Goal: Transaction & Acquisition: Purchase product/service

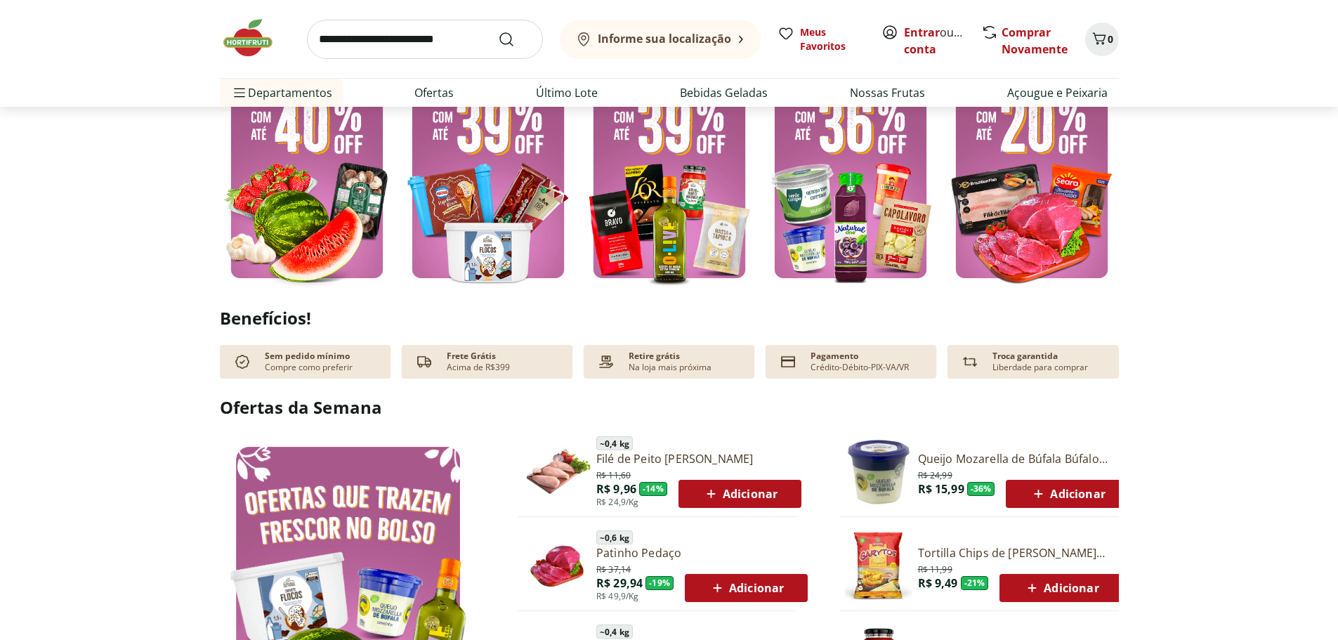
scroll to position [703, 0]
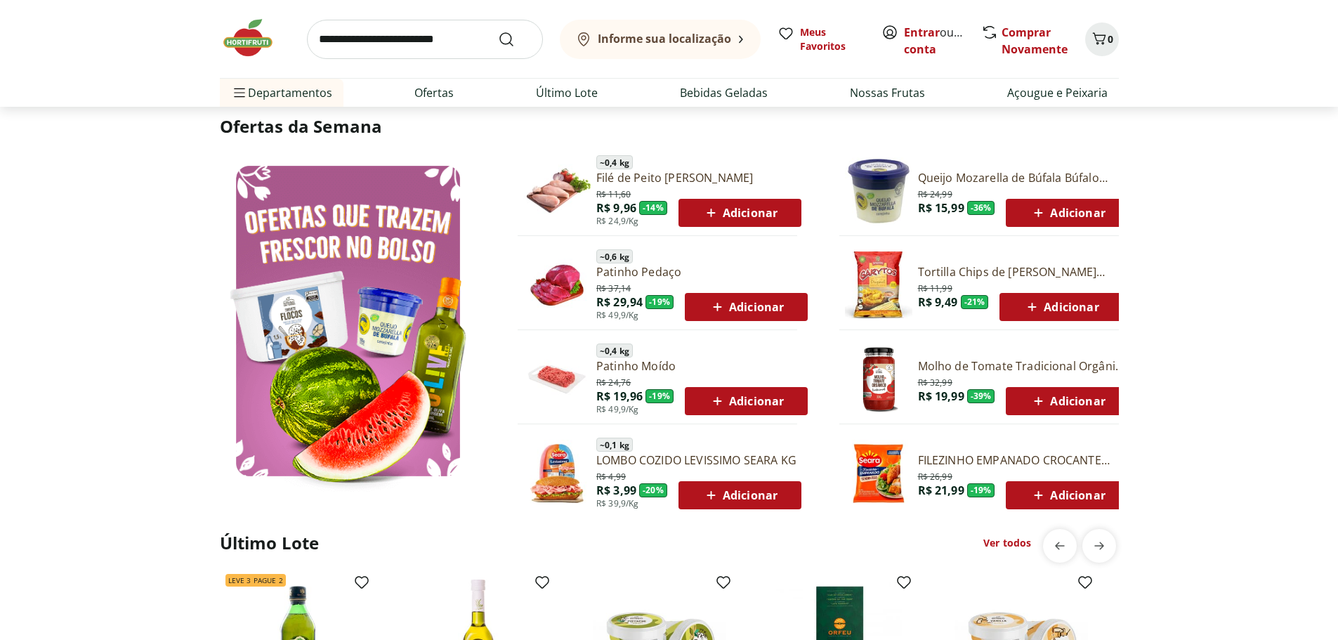
click at [738, 216] on span "Adicionar" at bounding box center [740, 212] width 75 height 17
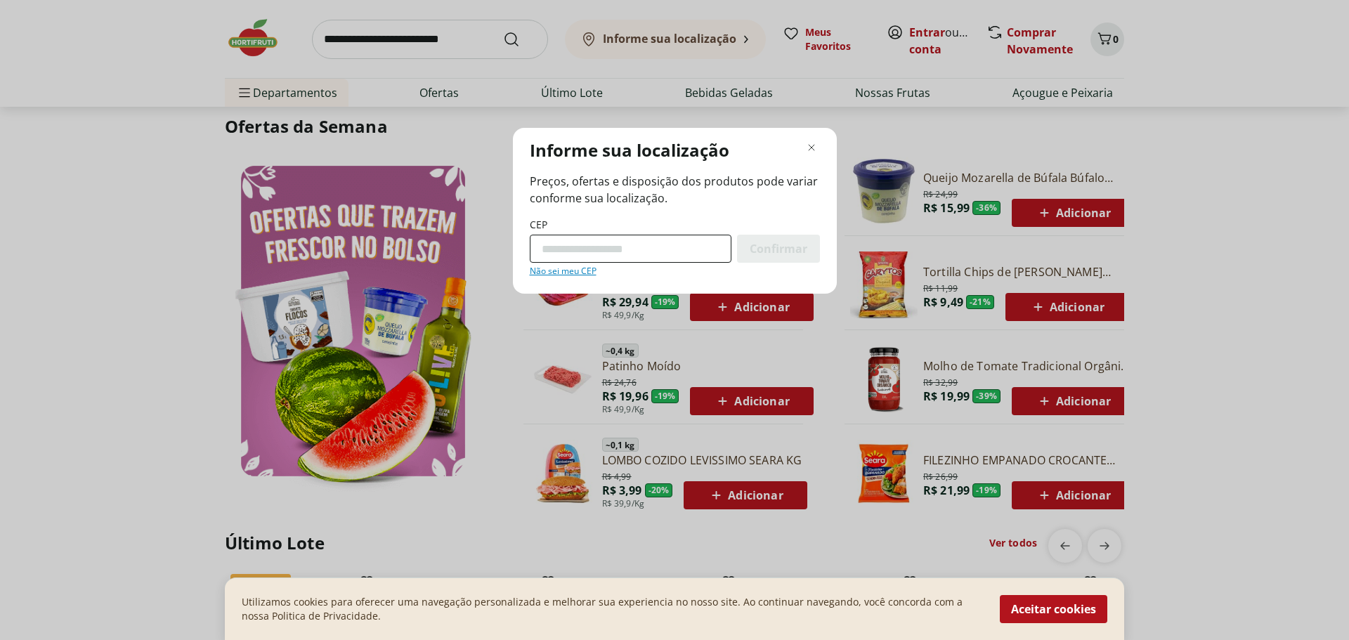
click at [637, 254] on input "CEP" at bounding box center [631, 249] width 202 height 28
type input "*********"
click at [752, 247] on span "Confirmar" at bounding box center [779, 248] width 58 height 11
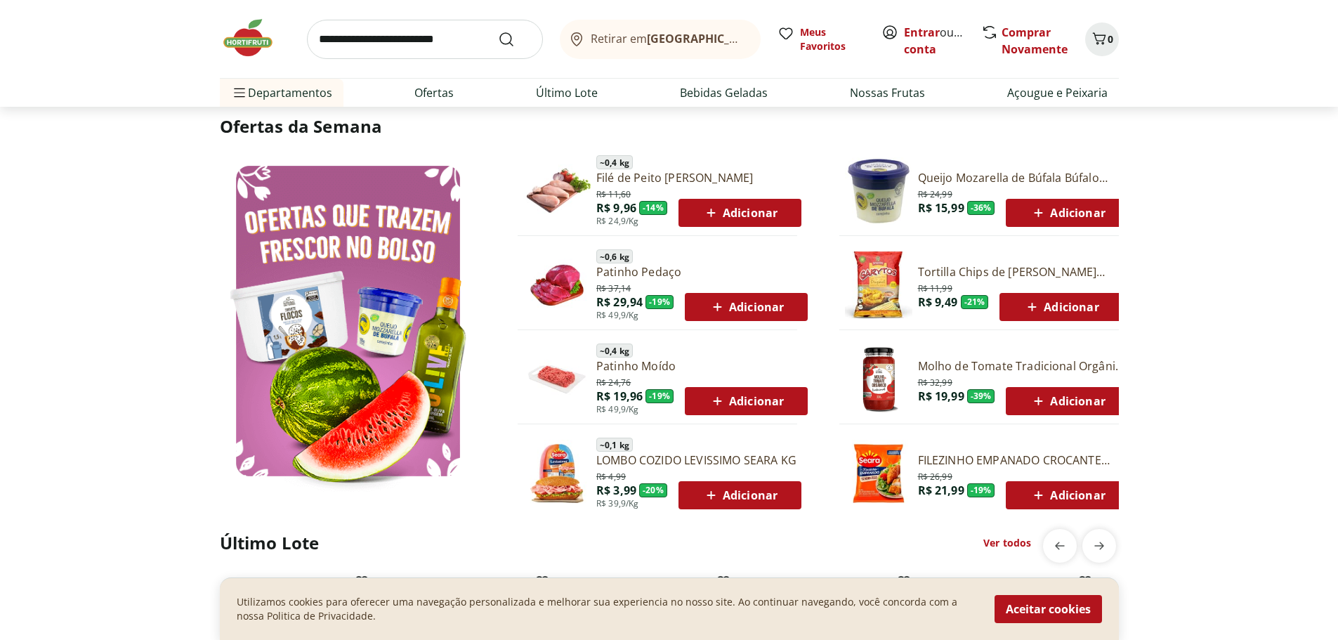
click at [760, 402] on span "Adicionar" at bounding box center [746, 401] width 75 height 17
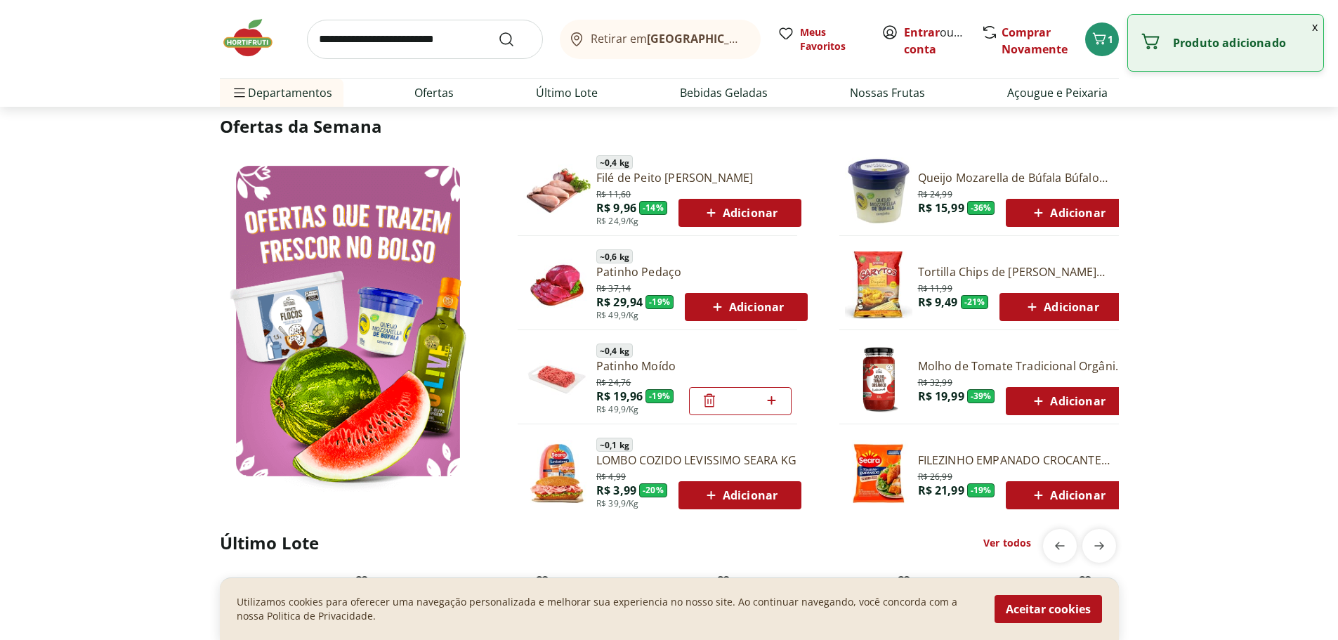
click at [748, 318] on div "Adicionar" at bounding box center [746, 306] width 100 height 25
click at [760, 218] on span "Adicionar" at bounding box center [740, 212] width 75 height 17
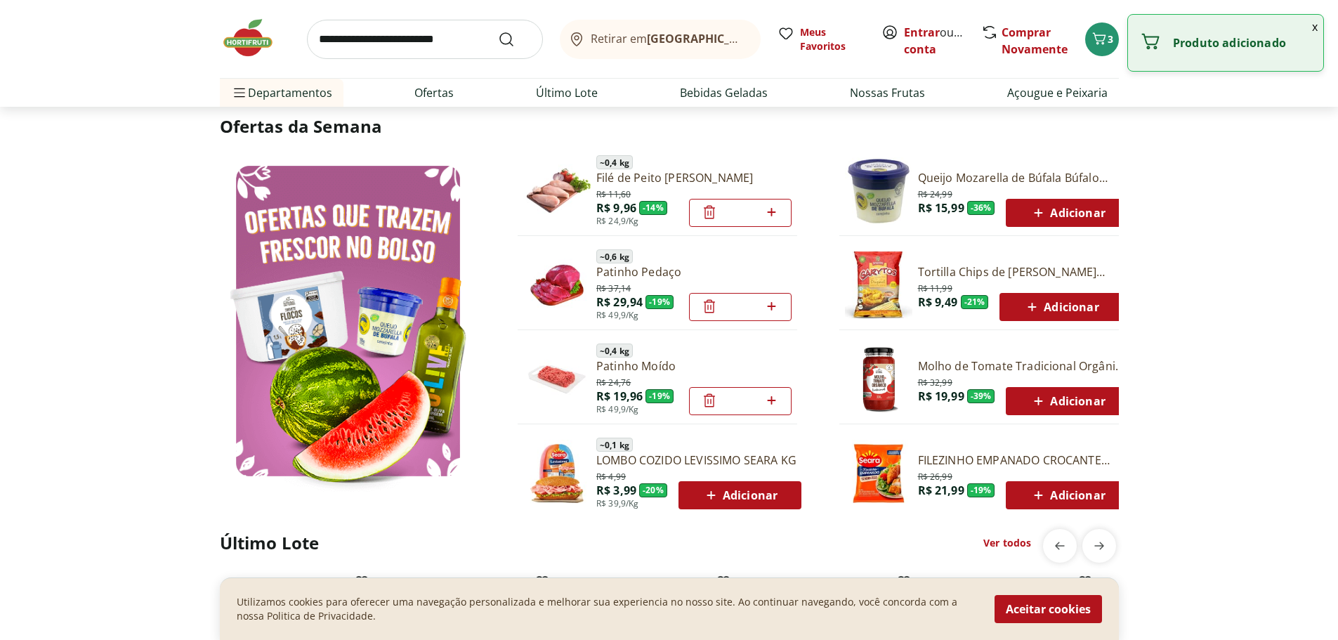
drag, startPoint x: 740, startPoint y: 495, endPoint x: 843, endPoint y: 500, distance: 102.7
click at [759, 495] on span "Adicionar" at bounding box center [740, 495] width 75 height 17
click at [1053, 498] on span "Adicionar" at bounding box center [1067, 495] width 75 height 17
click at [1044, 411] on div "Adicionar" at bounding box center [1067, 401] width 100 height 25
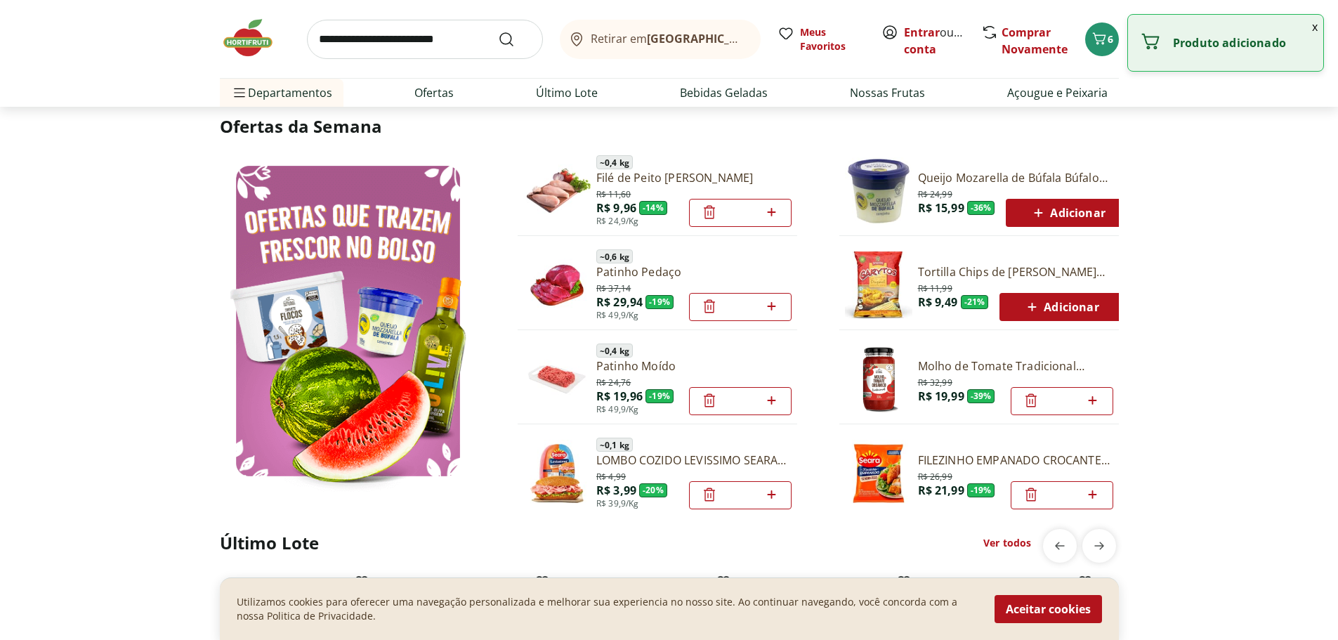
click at [1026, 320] on button "Adicionar" at bounding box center [1061, 307] width 123 height 28
click at [1020, 228] on div "Queijo Mozarella de Búfala Búfalo Dourado 150g R$ 24,99 R$ 15,99 - 36 % Adicion…" at bounding box center [980, 191] width 280 height 83
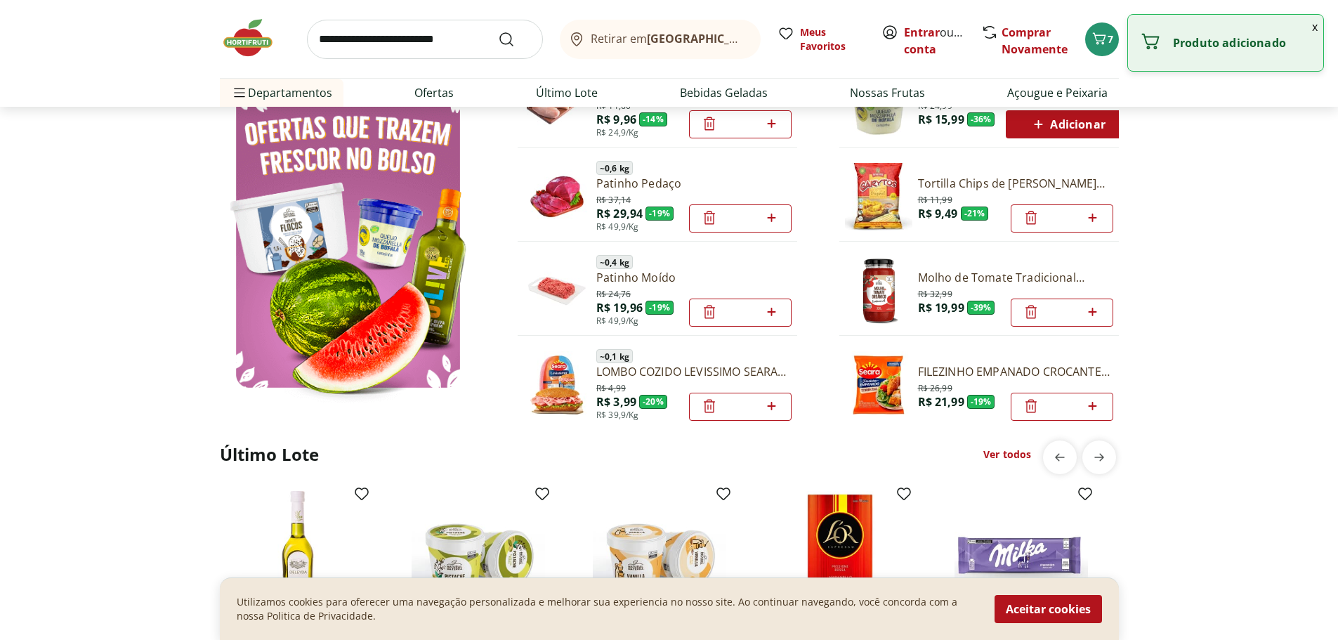
scroll to position [913, 0]
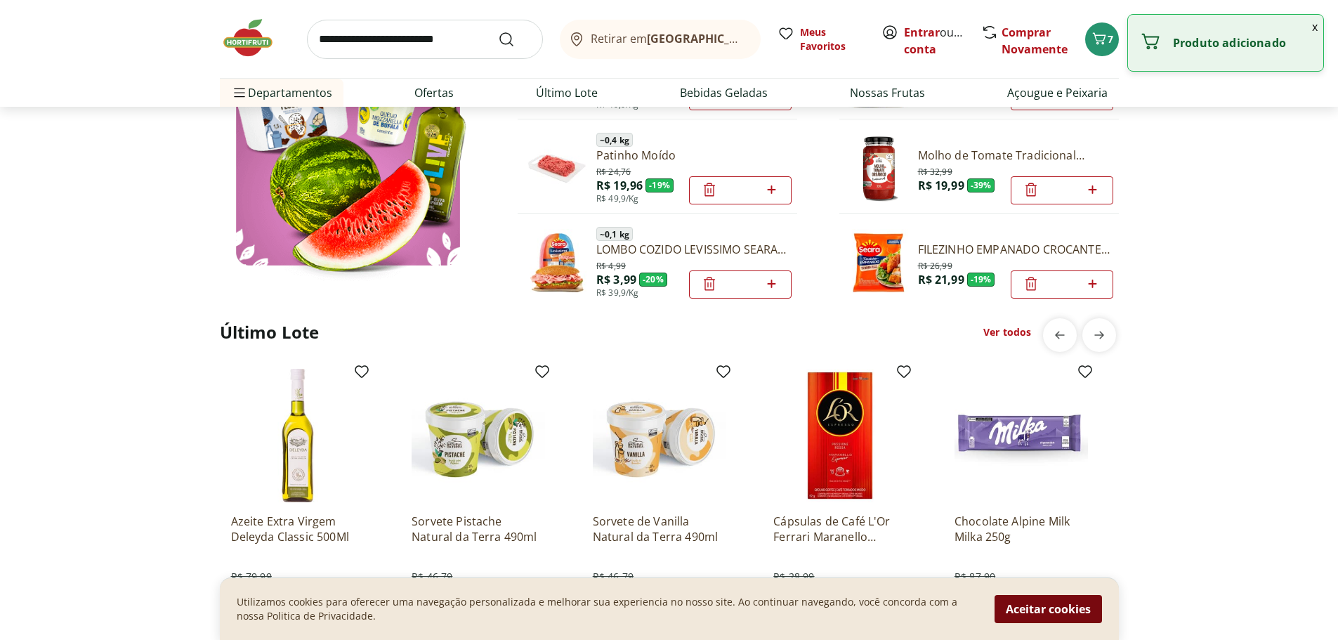
click at [1043, 610] on button "Aceitar cookies" at bounding box center [1048, 609] width 107 height 28
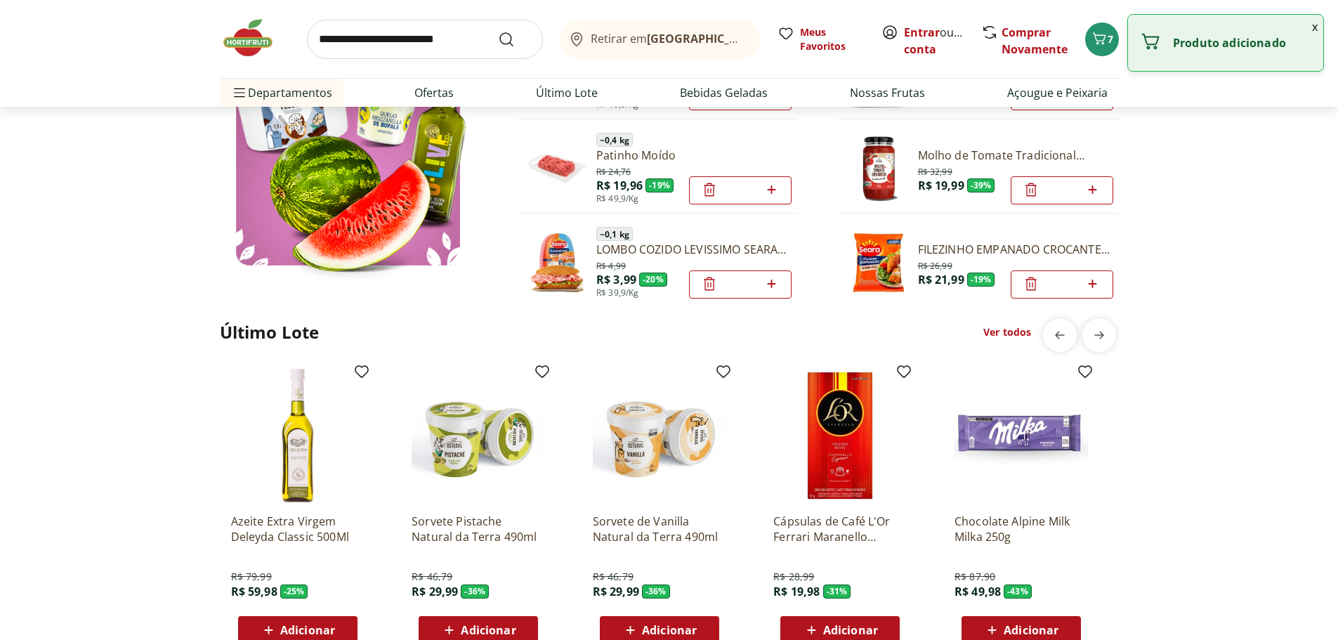
drag, startPoint x: 829, startPoint y: 626, endPoint x: 714, endPoint y: 626, distance: 114.5
click at [828, 626] on span "Adicionar" at bounding box center [850, 630] width 55 height 11
drag, startPoint x: 678, startPoint y: 626, endPoint x: 523, endPoint y: 629, distance: 155.3
click at [637, 629] on span "Adicionar" at bounding box center [659, 630] width 75 height 17
drag, startPoint x: 509, startPoint y: 629, endPoint x: 393, endPoint y: 632, distance: 115.3
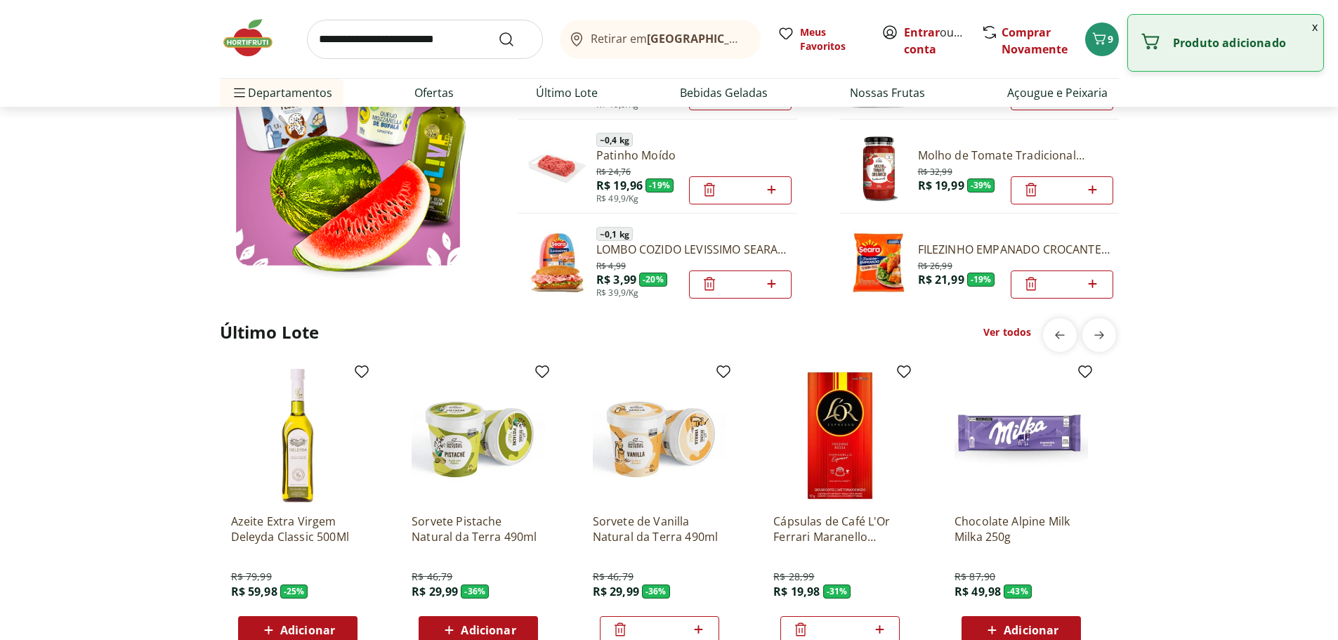
click at [490, 632] on span "Adicionar" at bounding box center [488, 630] width 55 height 11
drag, startPoint x: 295, startPoint y: 632, endPoint x: 662, endPoint y: 629, distance: 367.4
click at [298, 632] on span "Adicionar" at bounding box center [307, 630] width 55 height 11
drag, startPoint x: 1025, startPoint y: 625, endPoint x: 851, endPoint y: 606, distance: 175.3
click at [1026, 625] on span "Adicionar" at bounding box center [1031, 630] width 55 height 11
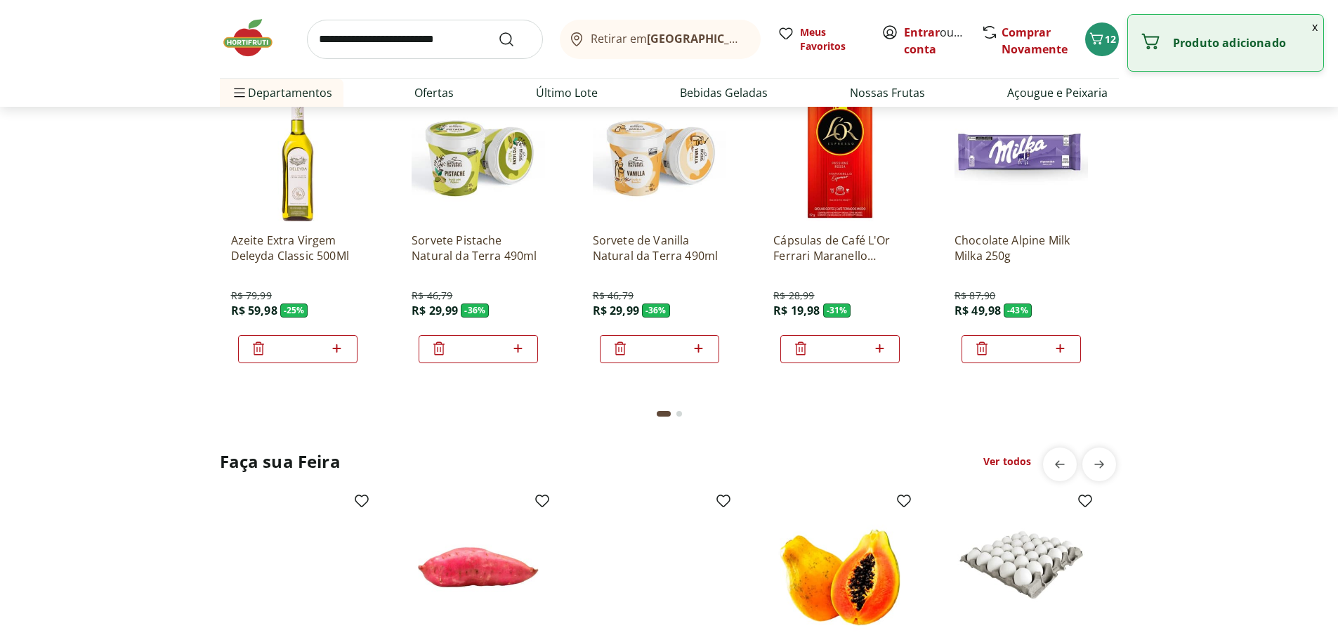
scroll to position [1475, 0]
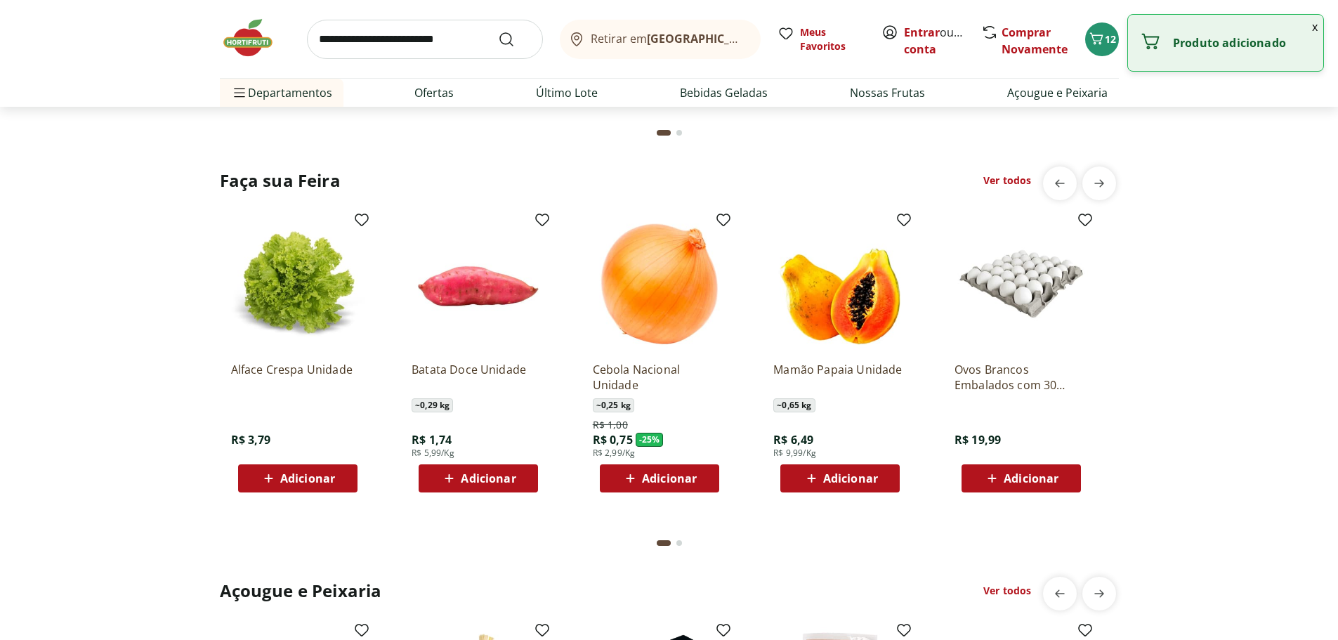
click at [849, 477] on span "Adicionar" at bounding box center [850, 478] width 55 height 11
click at [998, 478] on icon at bounding box center [993, 478] width 18 height 17
click at [322, 479] on span "Adicionar" at bounding box center [307, 478] width 55 height 11
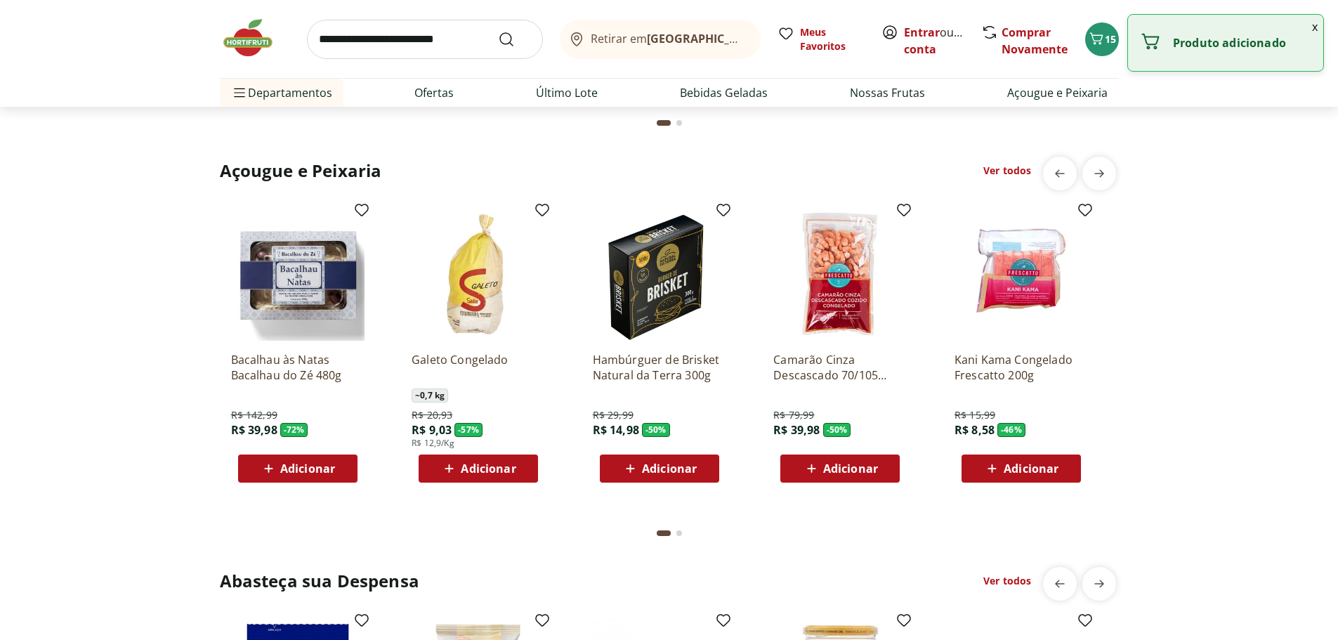
scroll to position [1897, 0]
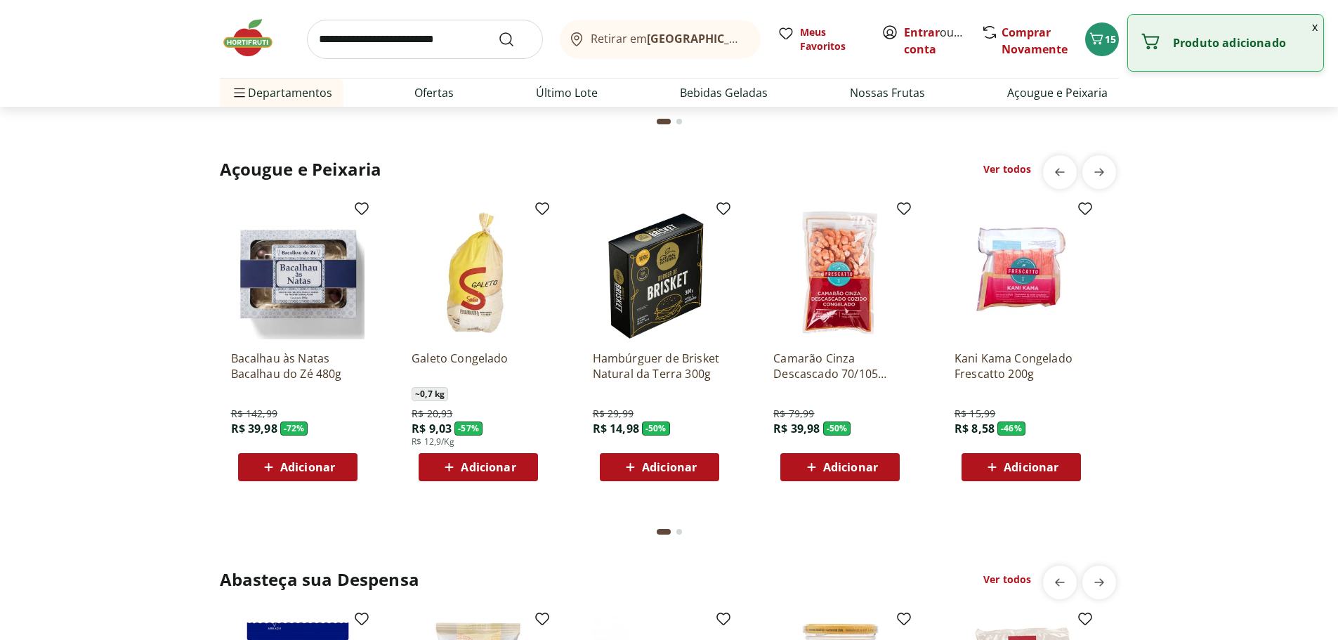
drag, startPoint x: 311, startPoint y: 467, endPoint x: 358, endPoint y: 467, distance: 46.4
click at [312, 466] on span "Adicionar" at bounding box center [307, 467] width 55 height 11
drag, startPoint x: 466, startPoint y: 471, endPoint x: 476, endPoint y: 473, distance: 9.9
click at [476, 473] on span "Adicionar" at bounding box center [488, 467] width 55 height 11
drag, startPoint x: 646, startPoint y: 478, endPoint x: 762, endPoint y: 473, distance: 116.7
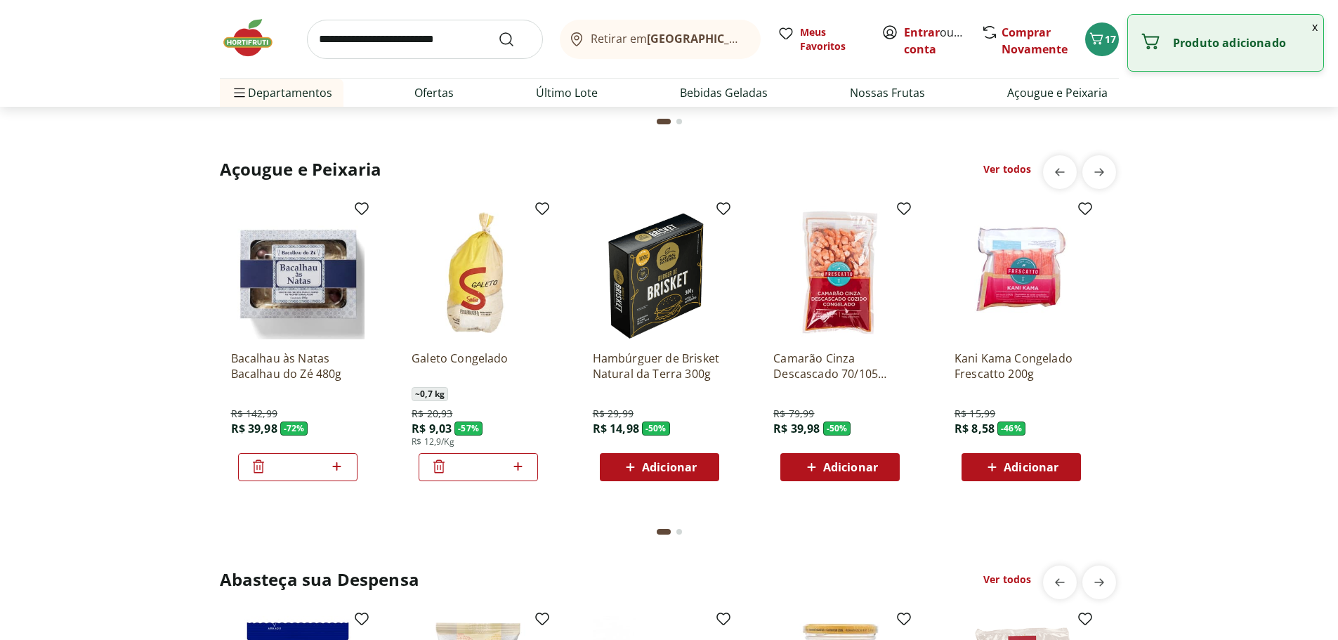
click at [651, 478] on div "Adicionar" at bounding box center [659, 467] width 97 height 25
drag, startPoint x: 816, startPoint y: 473, endPoint x: 909, endPoint y: 475, distance: 92.8
click at [827, 473] on span "Adicionar" at bounding box center [840, 467] width 75 height 17
click at [970, 478] on button "Adicionar" at bounding box center [1021, 467] width 119 height 28
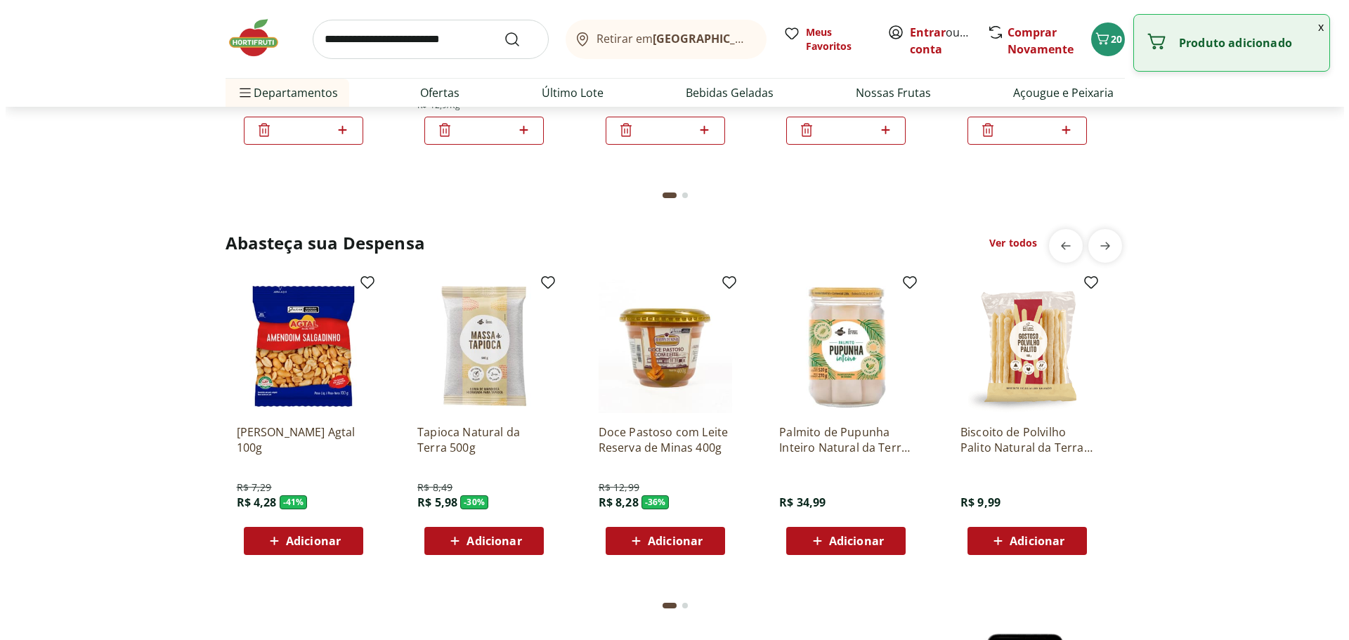
scroll to position [2318, 0]
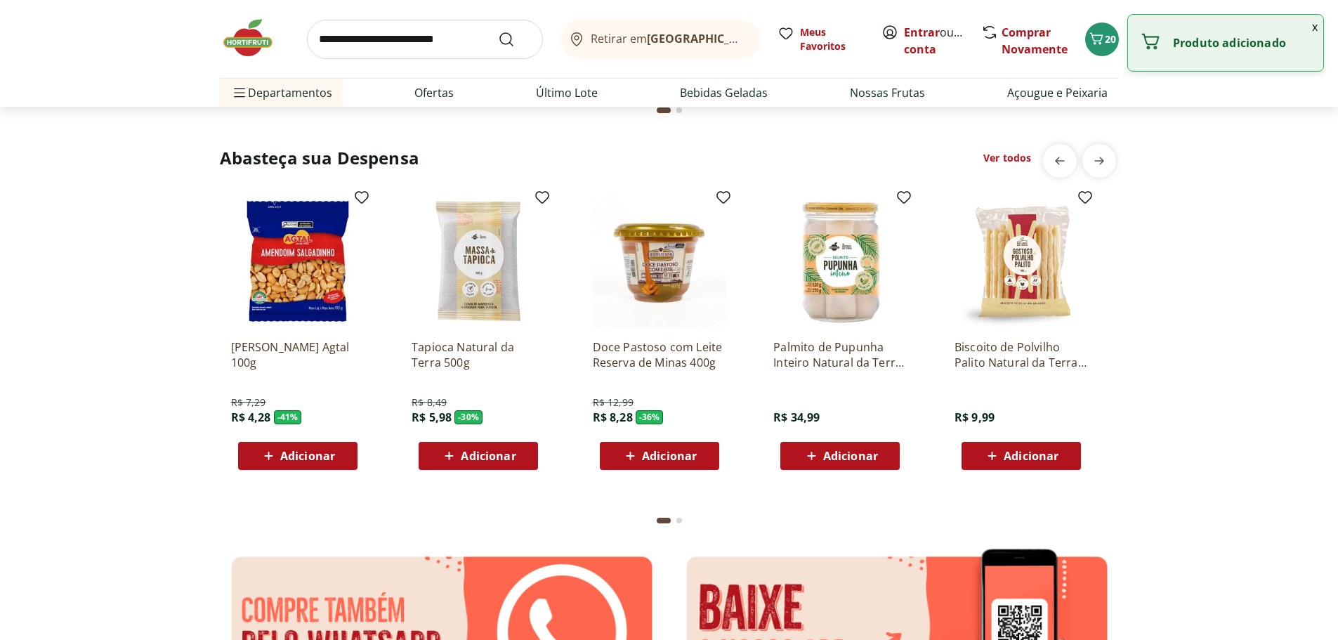
click at [313, 459] on span "Adicionar" at bounding box center [307, 455] width 55 height 11
drag, startPoint x: 462, startPoint y: 455, endPoint x: 471, endPoint y: 455, distance: 9.1
click at [471, 455] on span "Adicionar" at bounding box center [488, 455] width 55 height 11
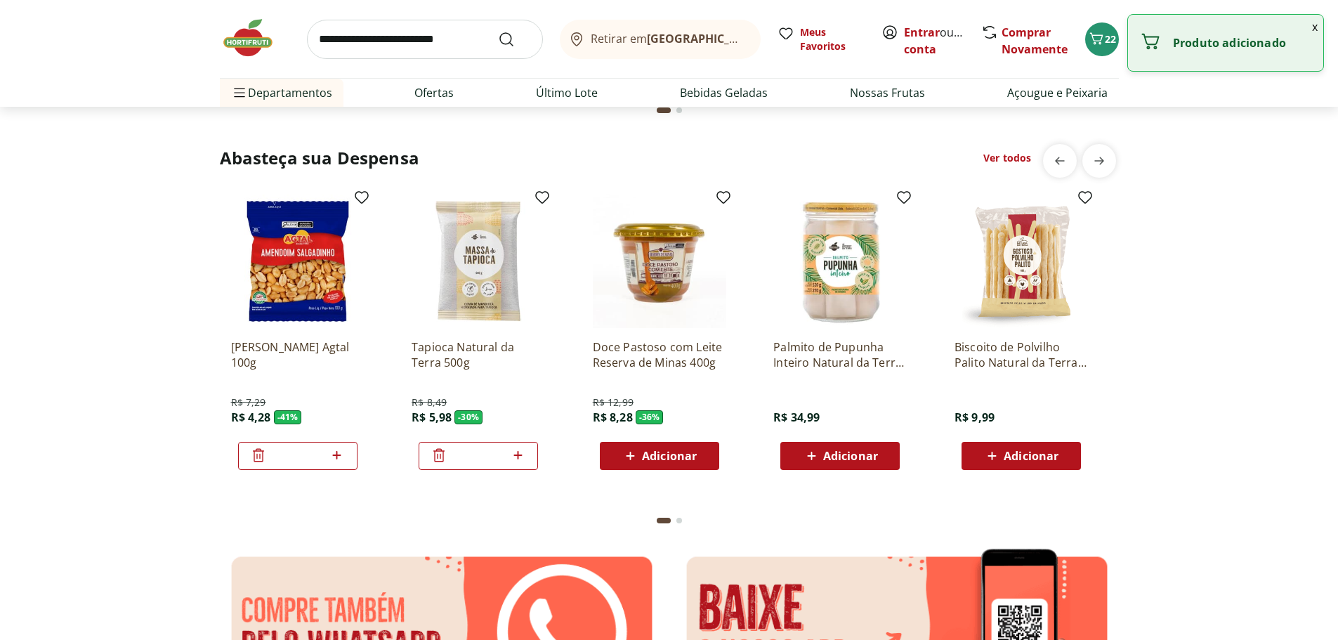
drag, startPoint x: 620, startPoint y: 459, endPoint x: 755, endPoint y: 455, distance: 135.7
click at [624, 459] on div "Adicionar" at bounding box center [659, 455] width 97 height 25
click at [790, 456] on button "Adicionar" at bounding box center [840, 456] width 119 height 28
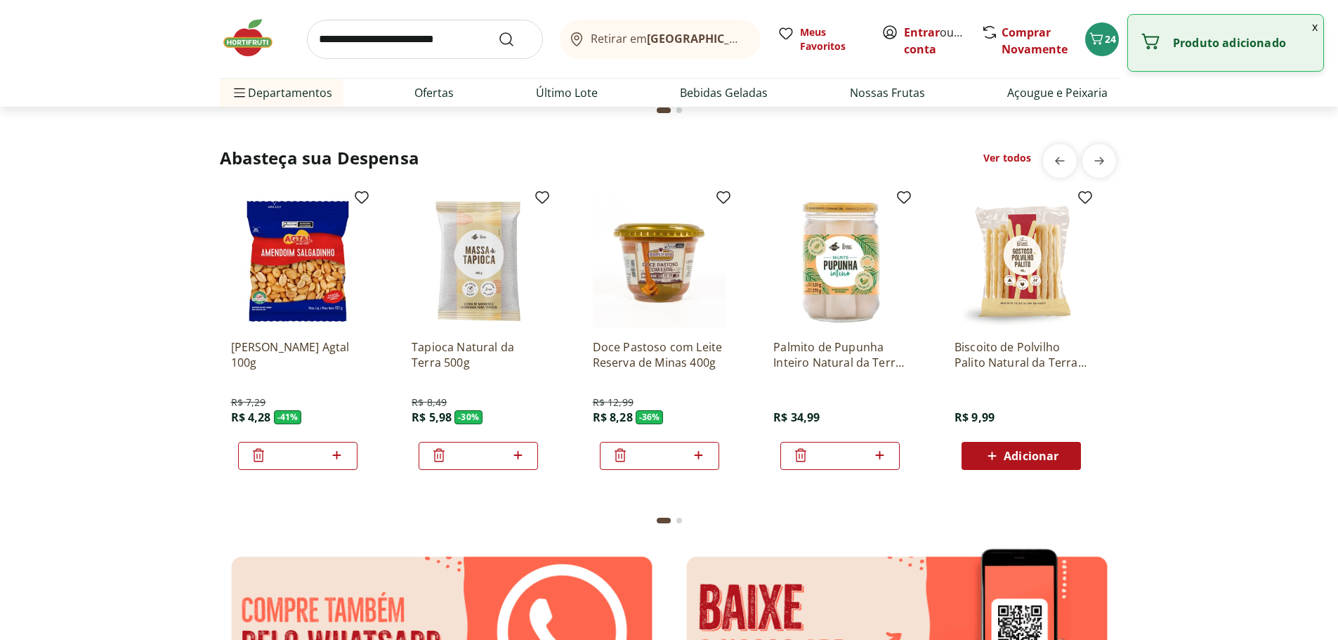
click at [1028, 452] on span "Adicionar" at bounding box center [1031, 455] width 55 height 11
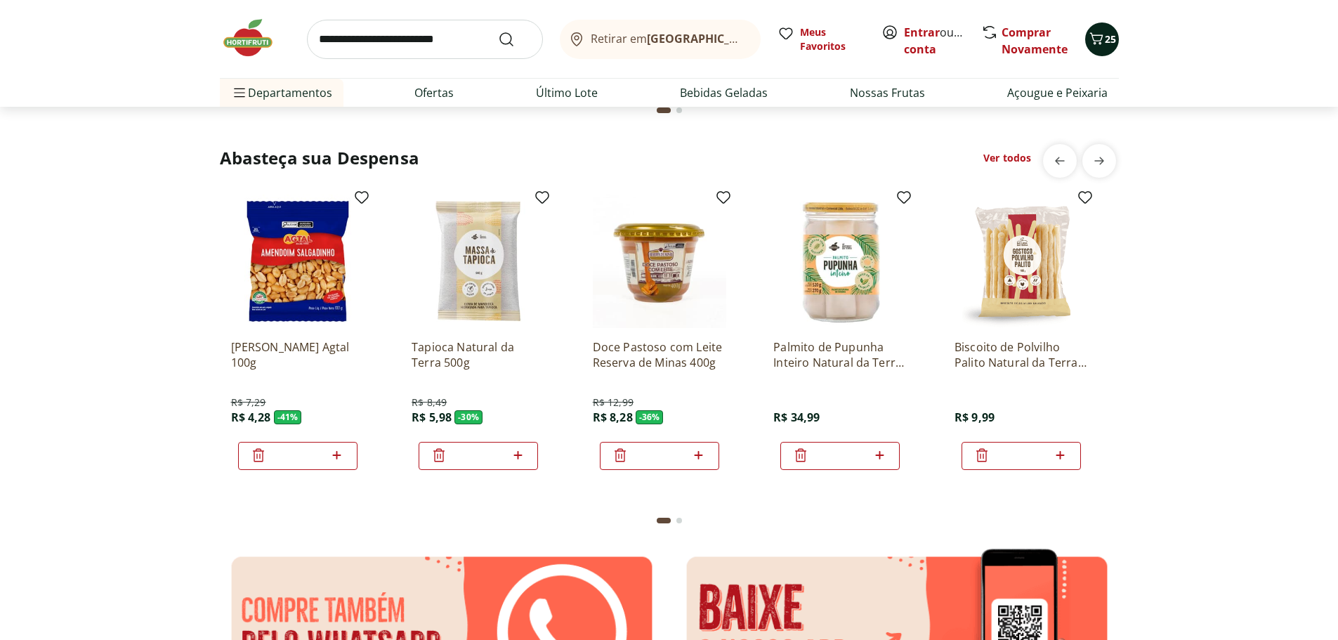
click at [1095, 39] on icon "Carrinho" at bounding box center [1096, 38] width 17 height 17
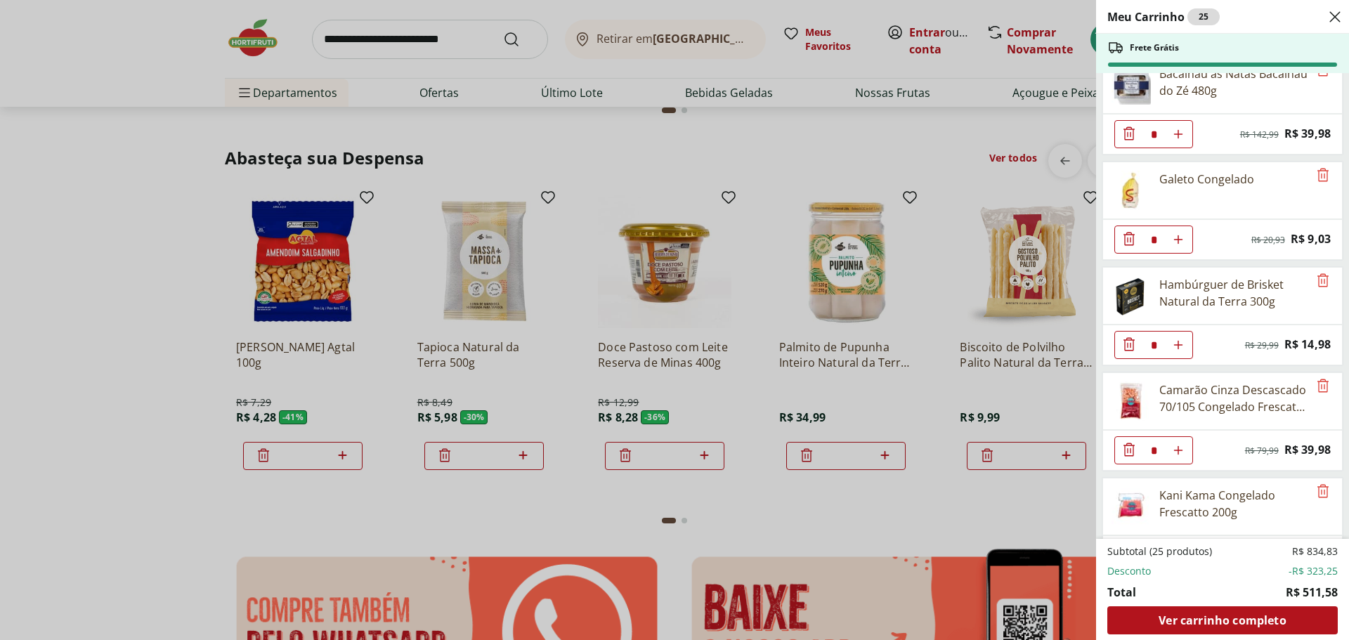
scroll to position [1756, 0]
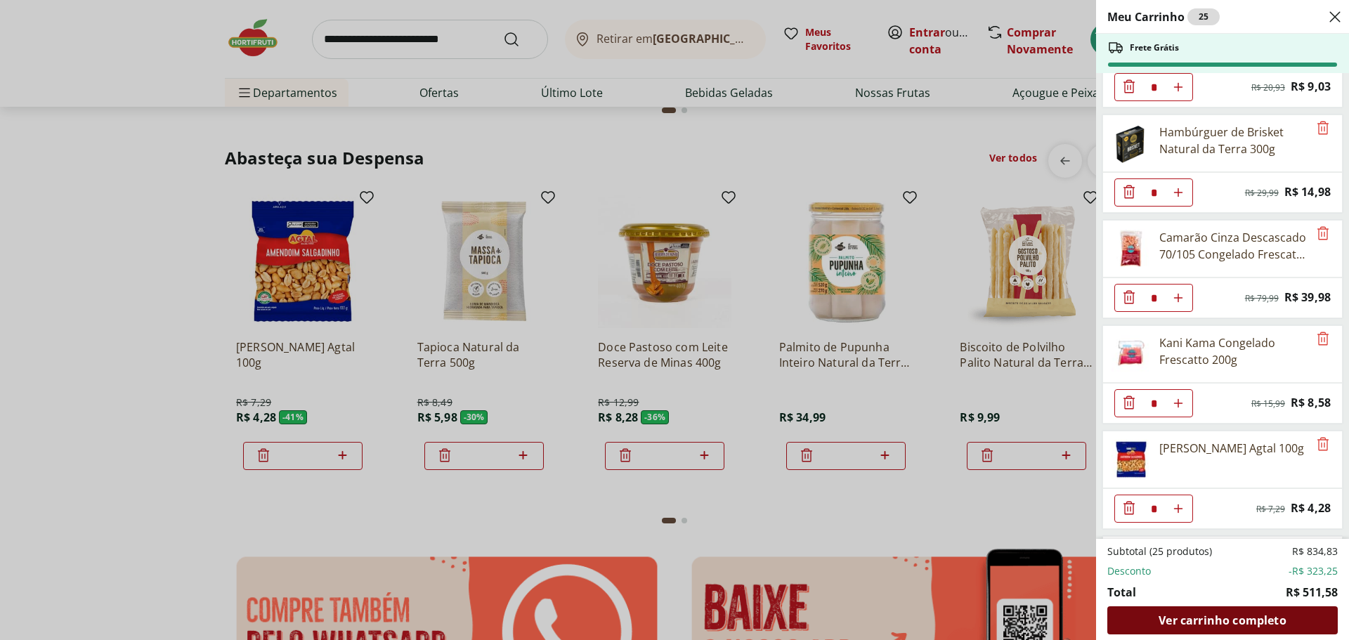
click at [1236, 624] on span "Ver carrinho completo" at bounding box center [1221, 620] width 127 height 11
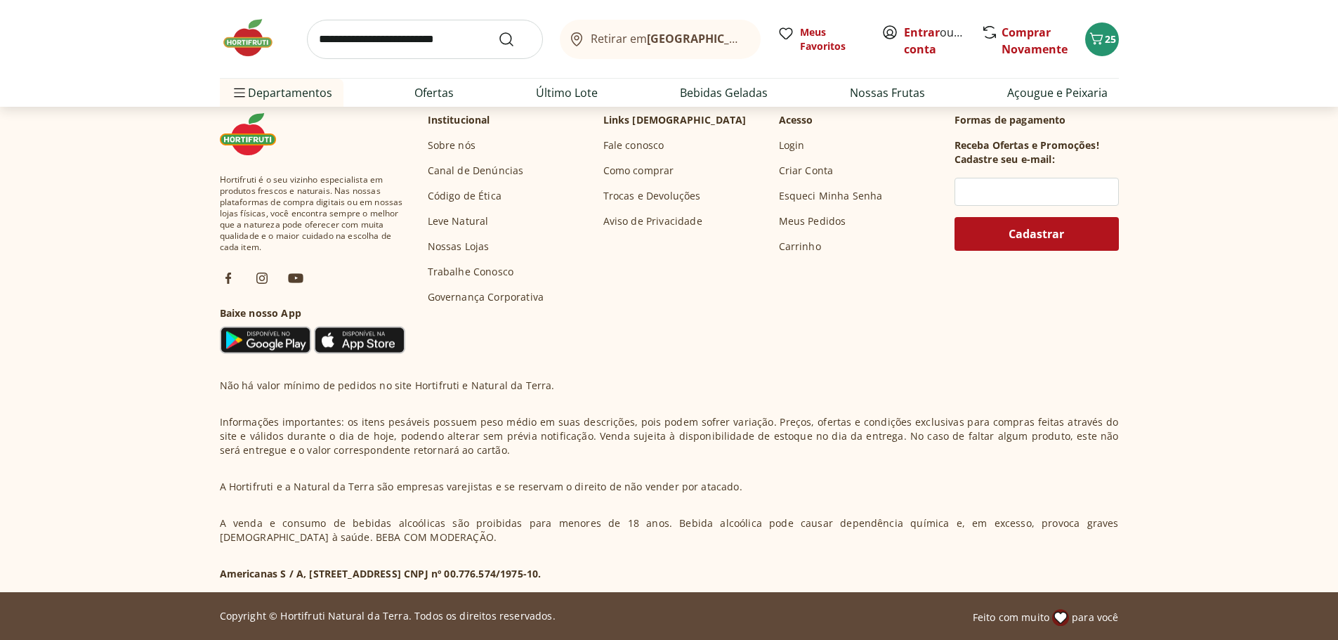
scroll to position [4597, 0]
